Goal: Information Seeking & Learning: Understand process/instructions

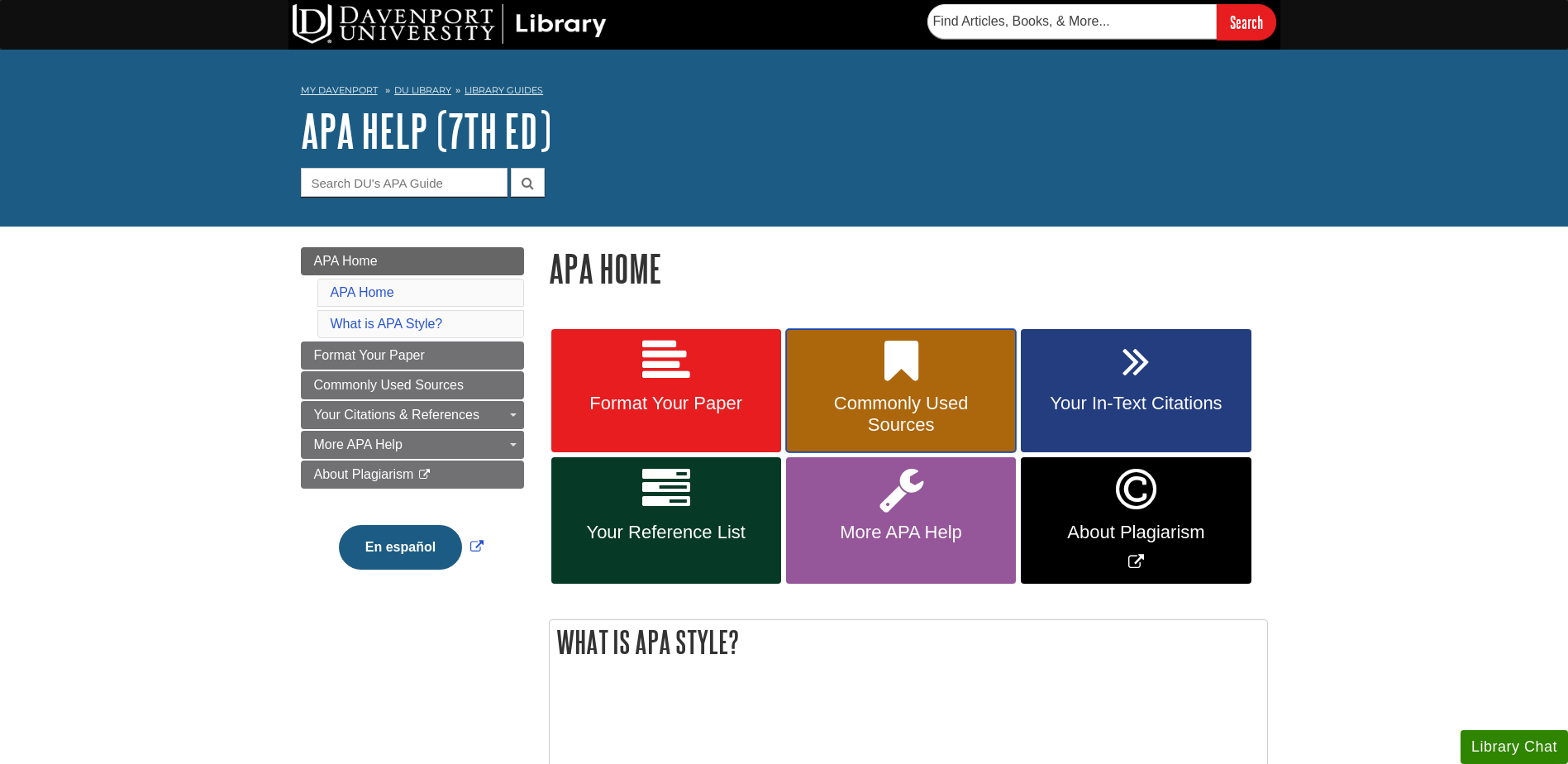
click at [910, 386] on link "Commonly Used Sources" at bounding box center [901, 392] width 230 height 124
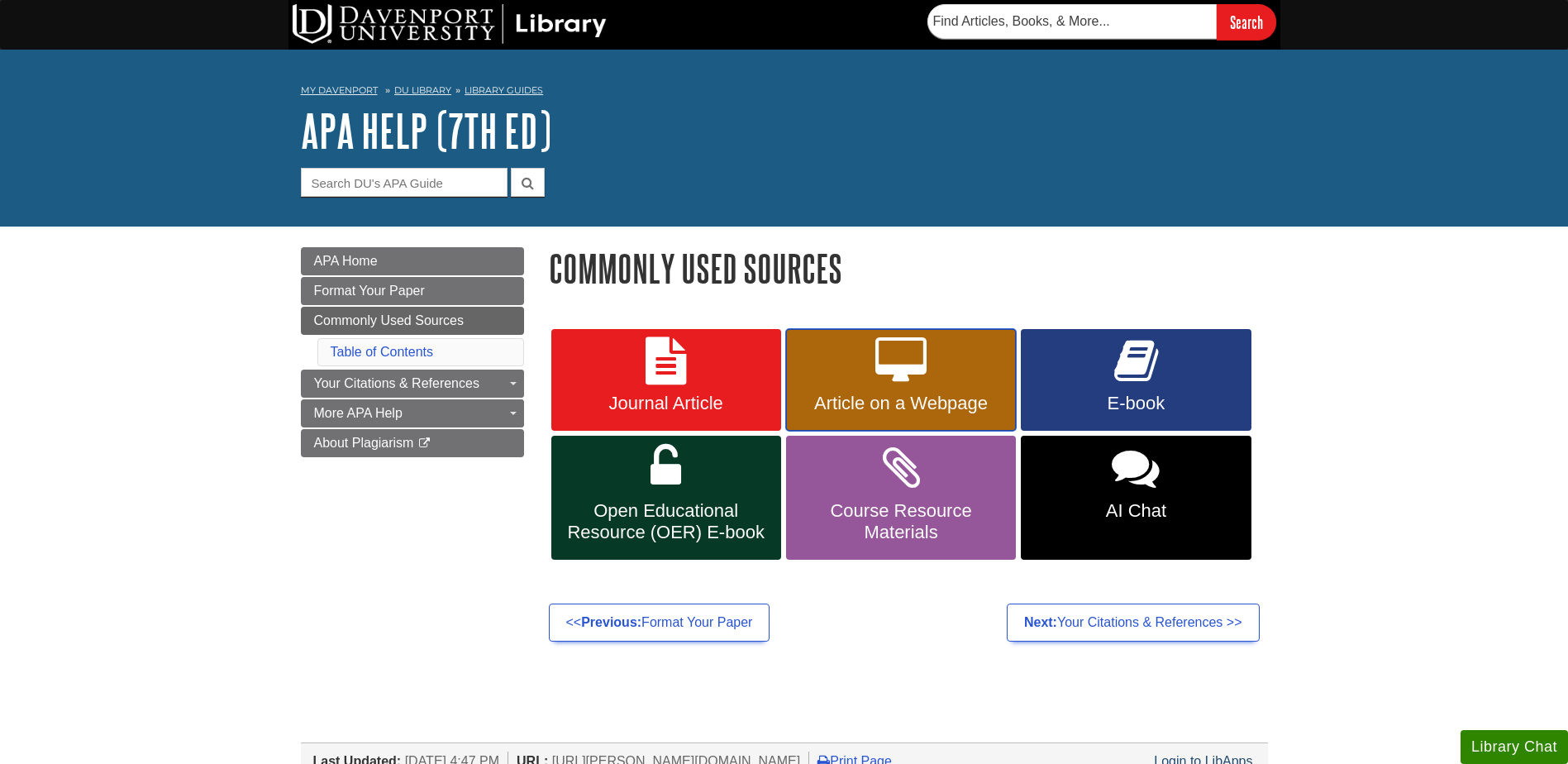
click at [927, 378] on link "Article on a Webpage" at bounding box center [901, 380] width 230 height 102
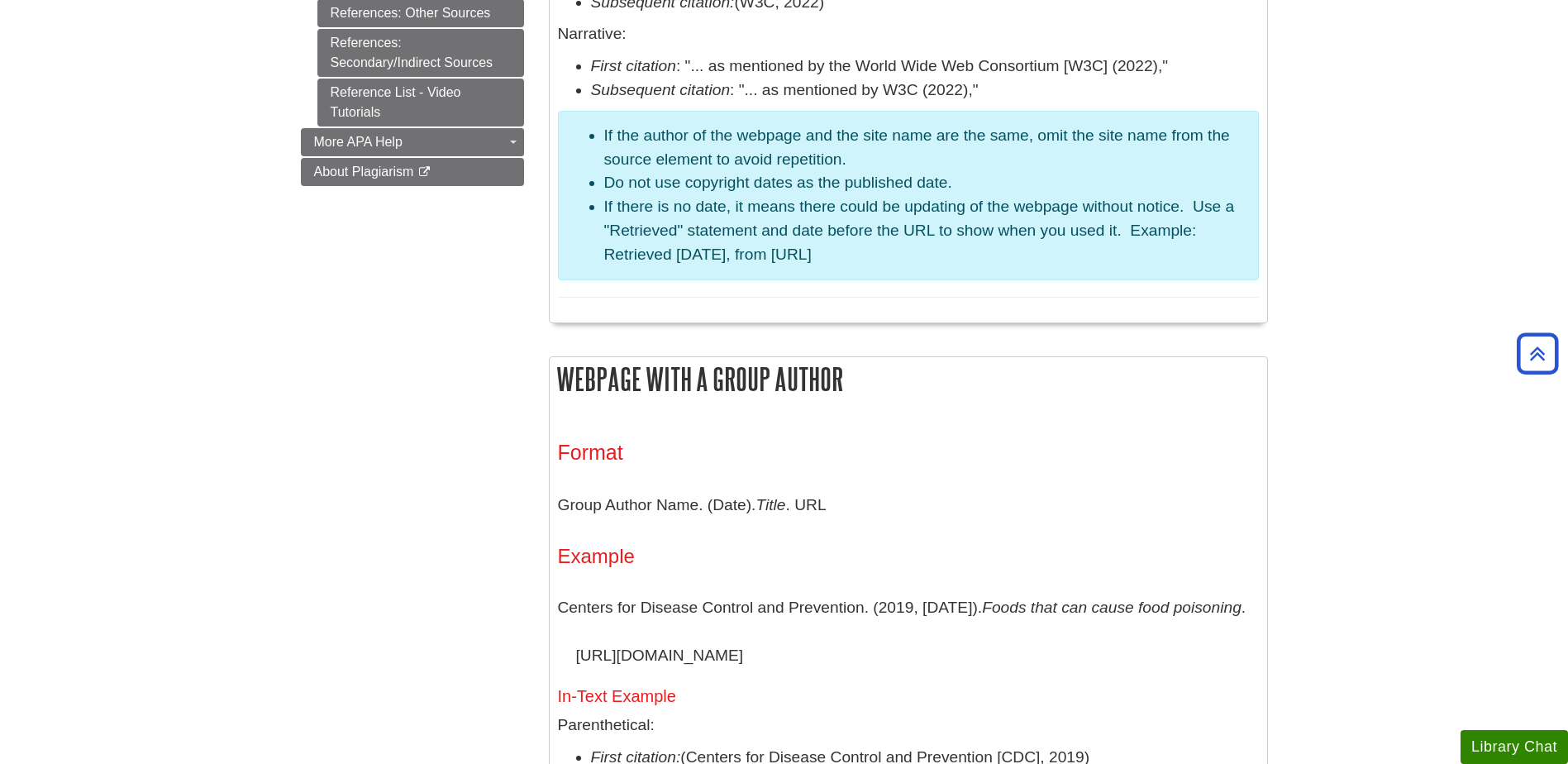
scroll to position [1322, 0]
